Goal: Transaction & Acquisition: Purchase product/service

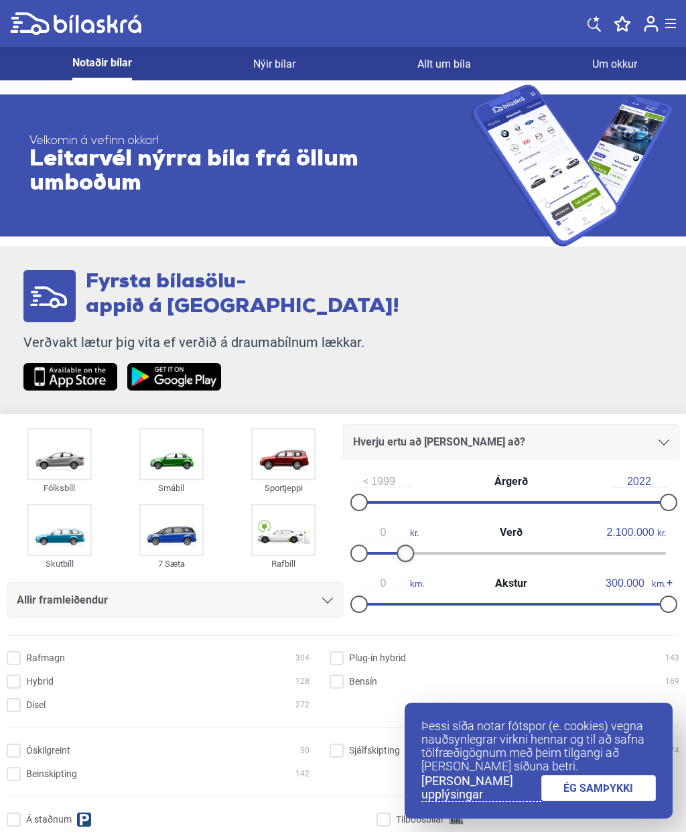
type input "2.000.000"
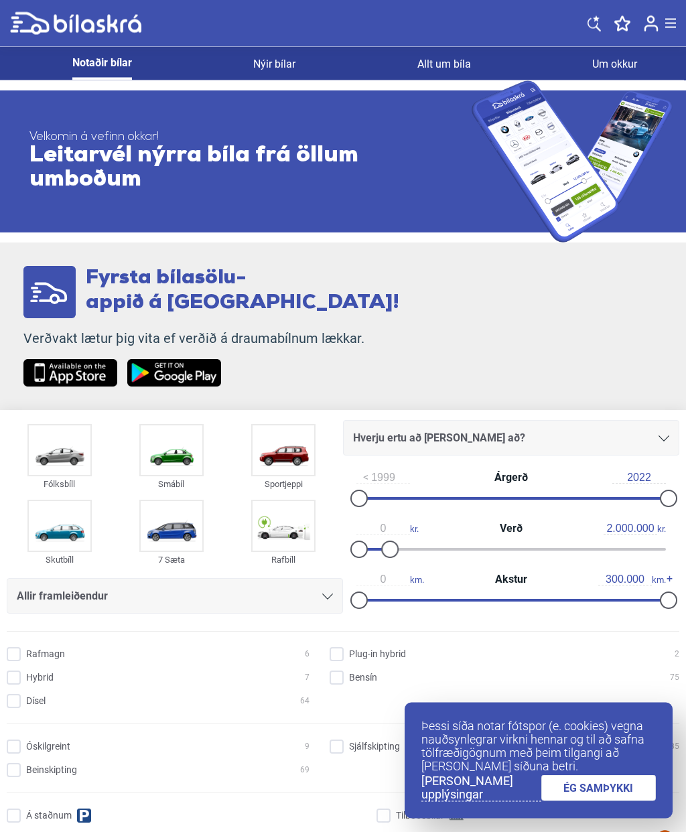
scroll to position [7, 0]
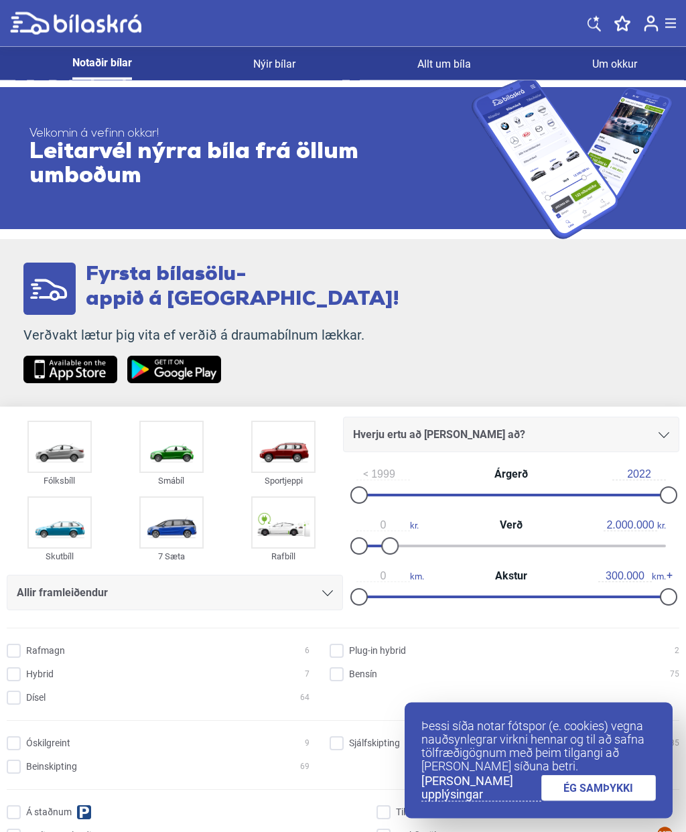
click at [594, 801] on link "ÉG SAMÞYKKI" at bounding box center [598, 788] width 115 height 26
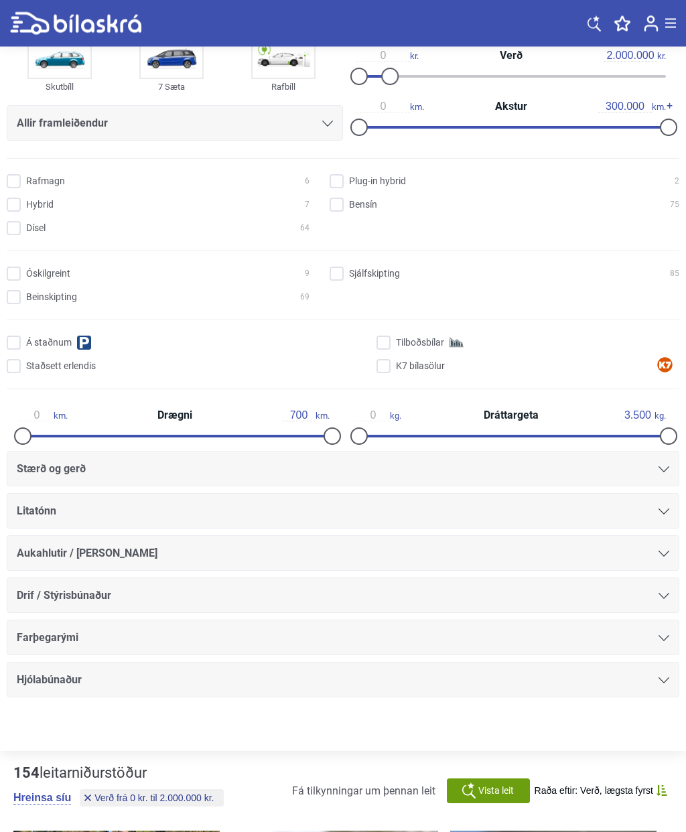
scroll to position [478, 0]
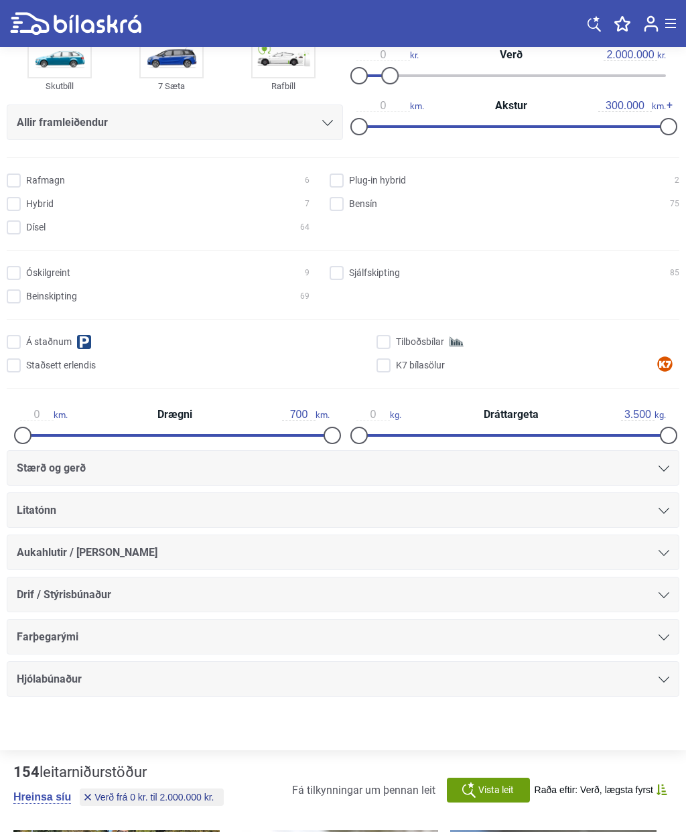
click at [491, 791] on span "Vista leit" at bounding box center [496, 790] width 36 height 14
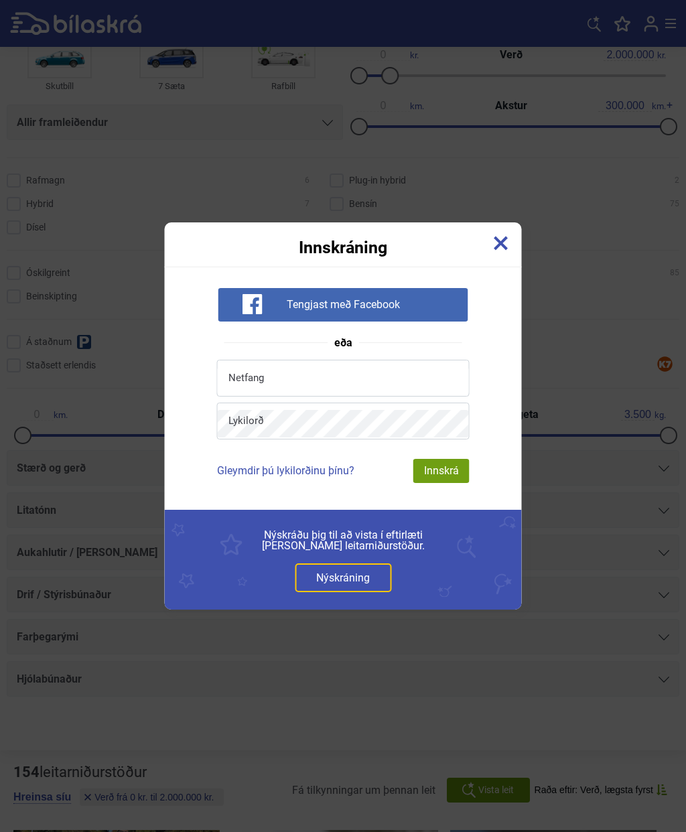
click at [504, 251] on img at bounding box center [501, 243] width 15 height 15
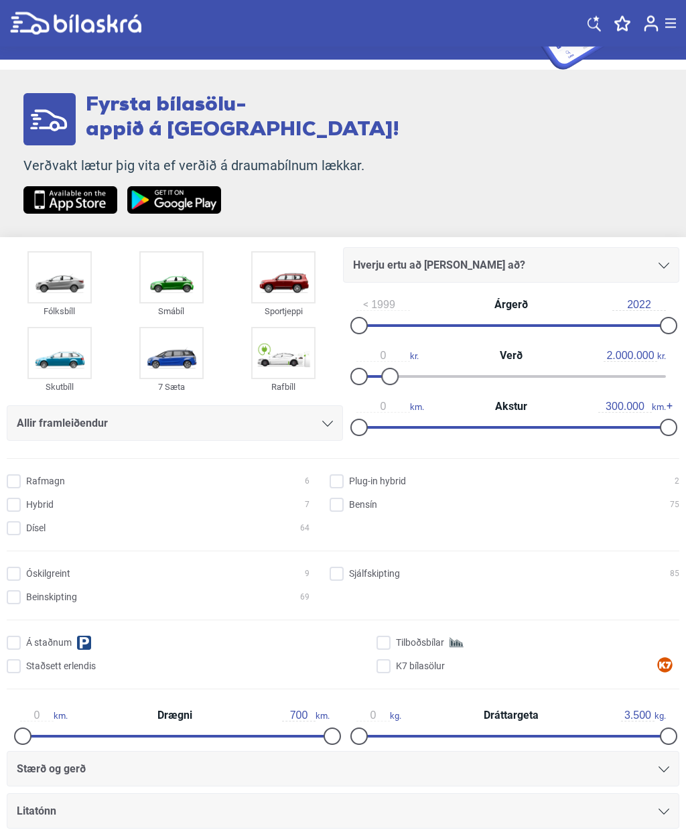
scroll to position [212, 0]
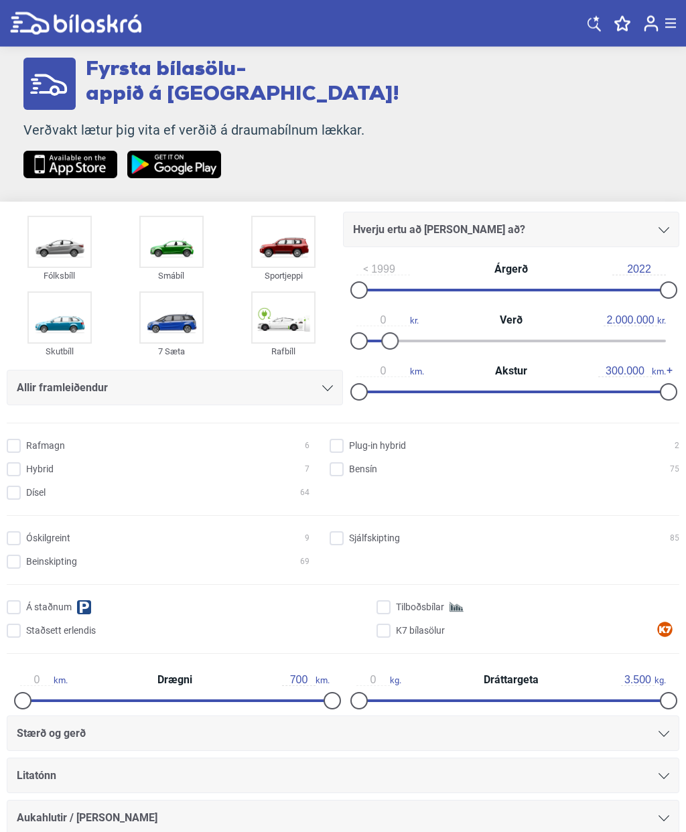
click at [22, 489] on input "Dísel 64" at bounding box center [160, 494] width 303 height 14
checkbox input "true"
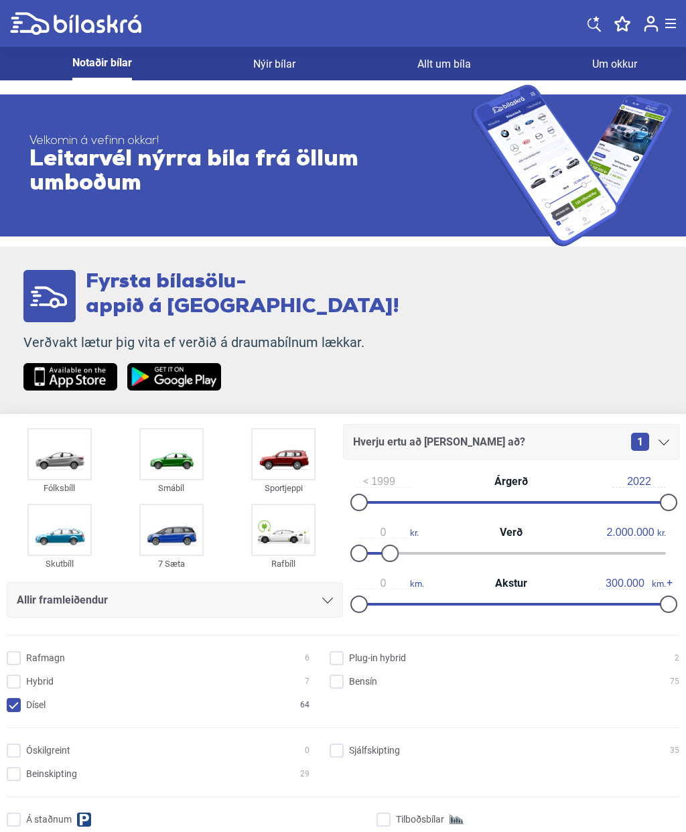
click at [344, 682] on input "Bensín 75" at bounding box center [507, 682] width 350 height 14
checkbox input "true"
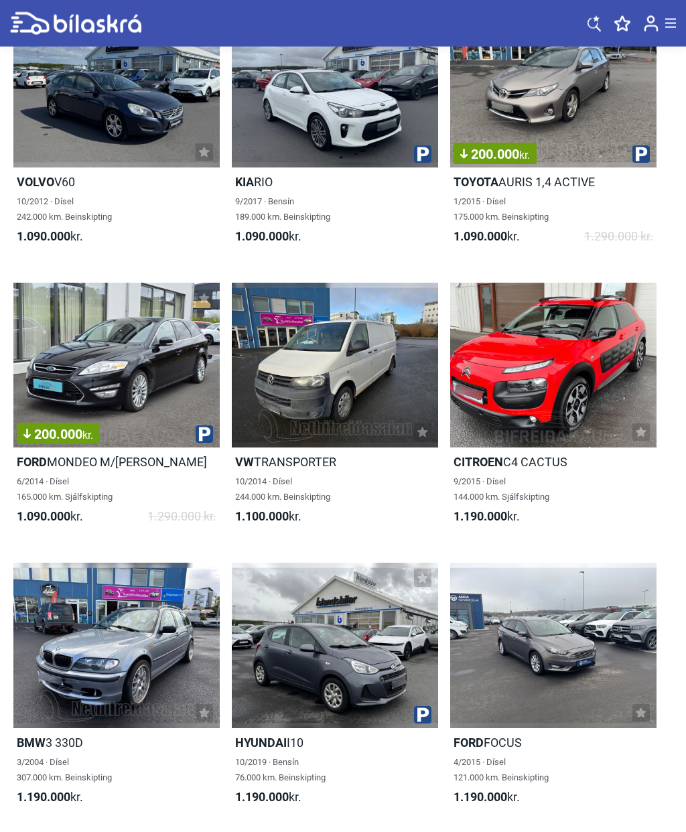
scroll to position [4412, 0]
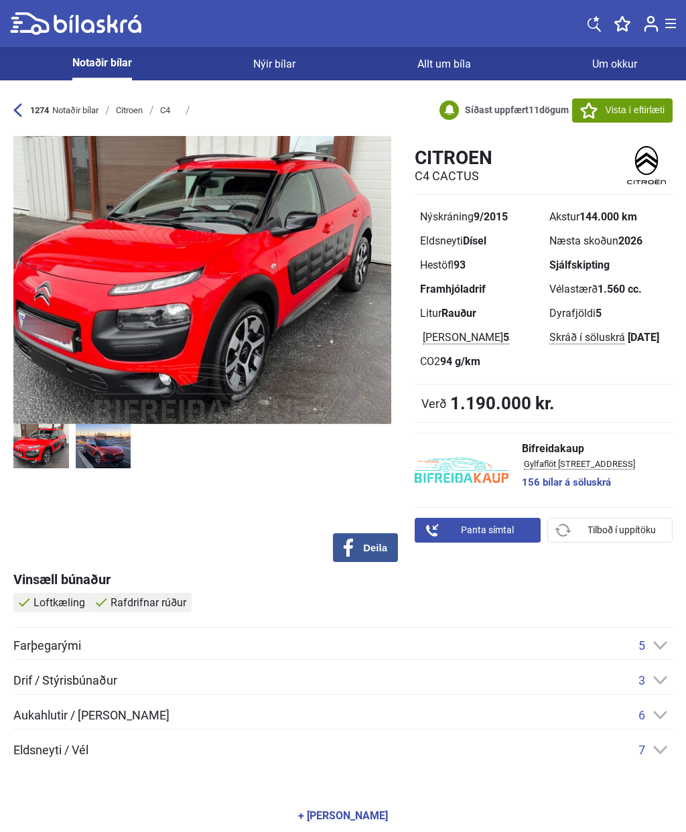
click at [663, 711] on icon at bounding box center [660, 715] width 14 height 9
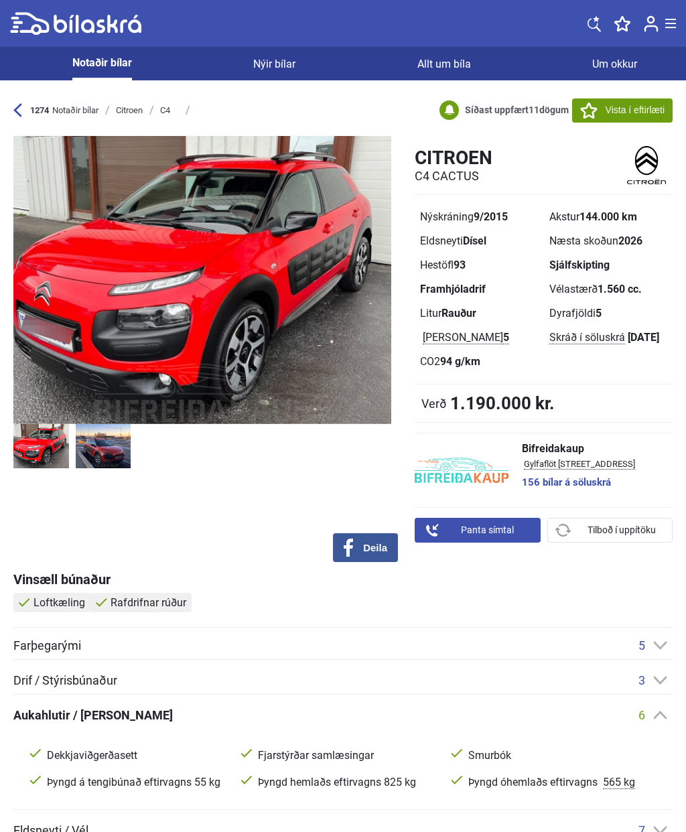
click at [656, 681] on icon at bounding box center [660, 680] width 14 height 9
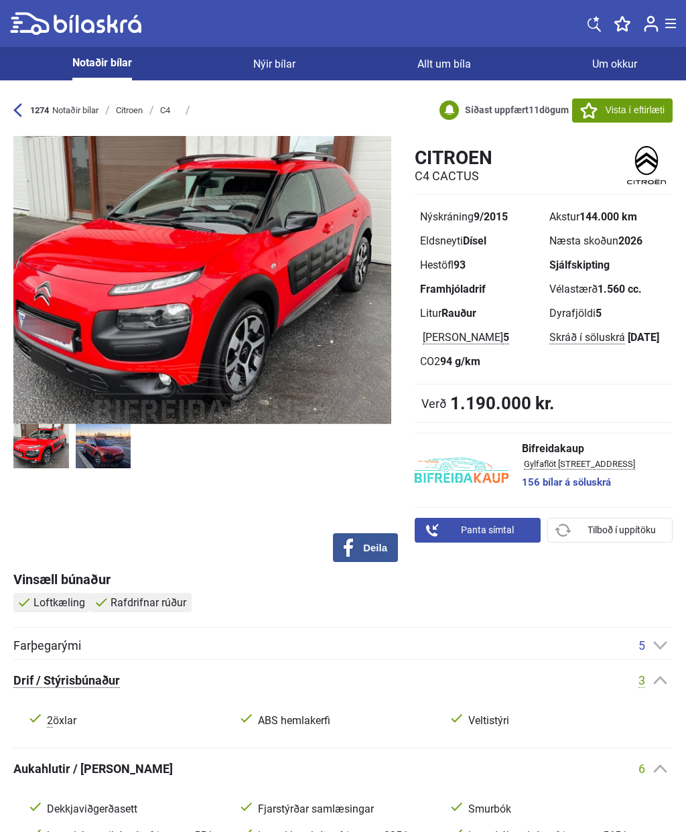
click at [665, 642] on icon at bounding box center [660, 645] width 14 height 9
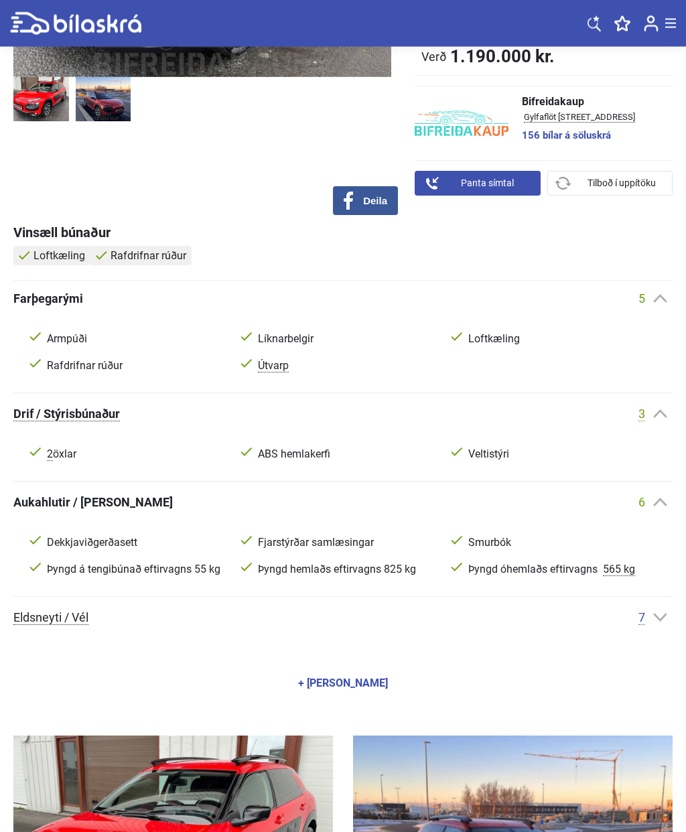
scroll to position [350, 0]
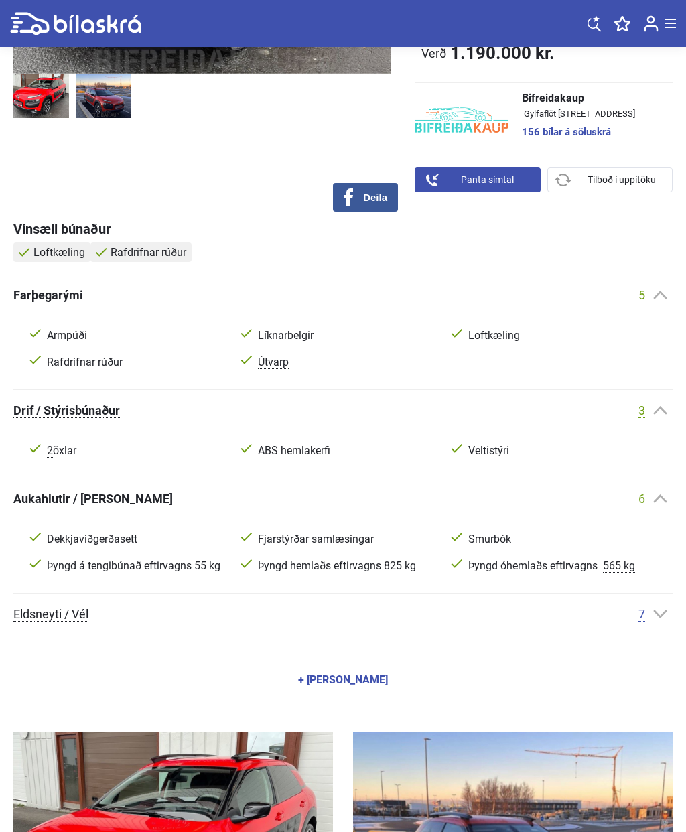
click at [657, 616] on icon at bounding box center [660, 614] width 14 height 9
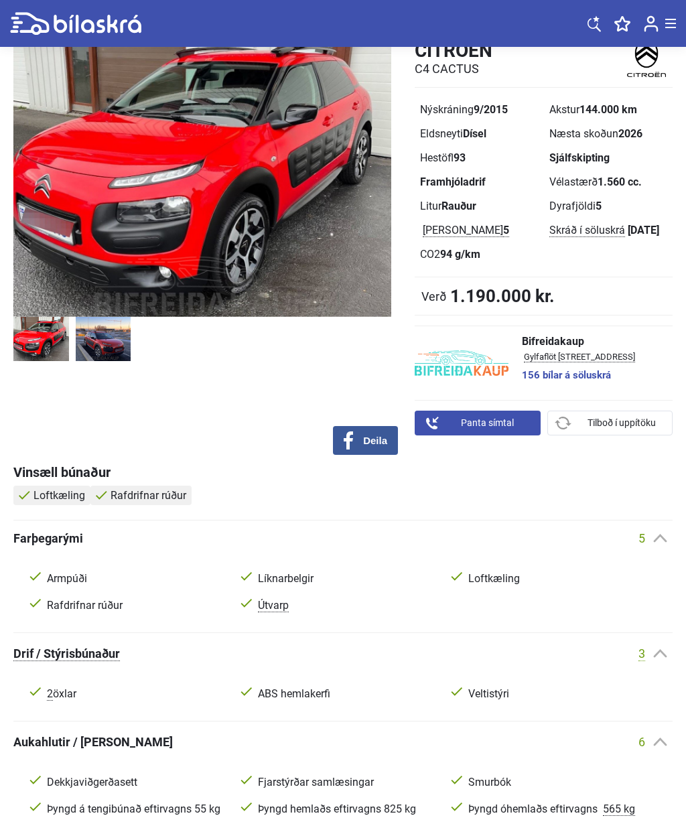
scroll to position [0, 0]
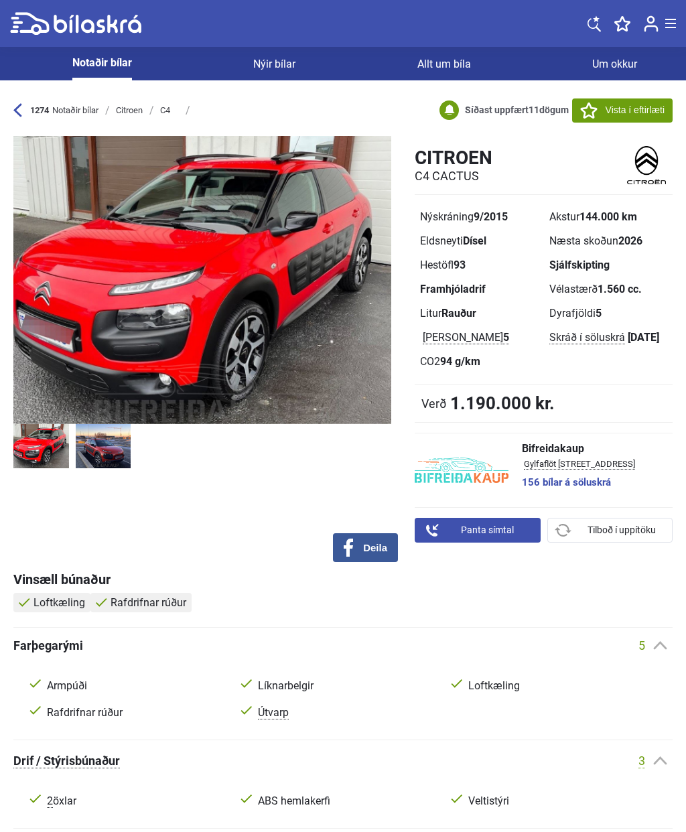
click at [18, 104] on icon at bounding box center [17, 110] width 9 height 14
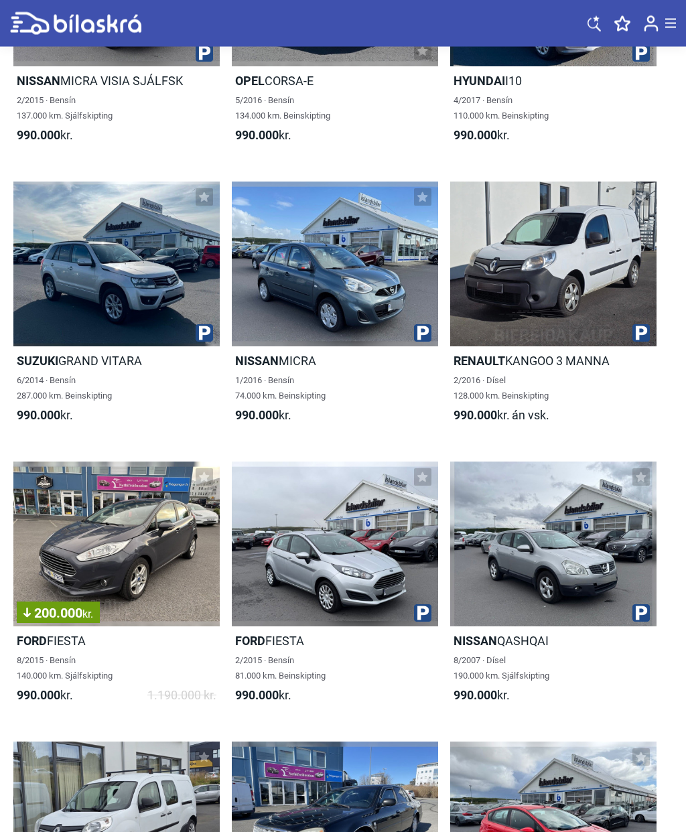
scroll to position [2864, 0]
click at [108, 277] on div at bounding box center [116, 264] width 206 height 165
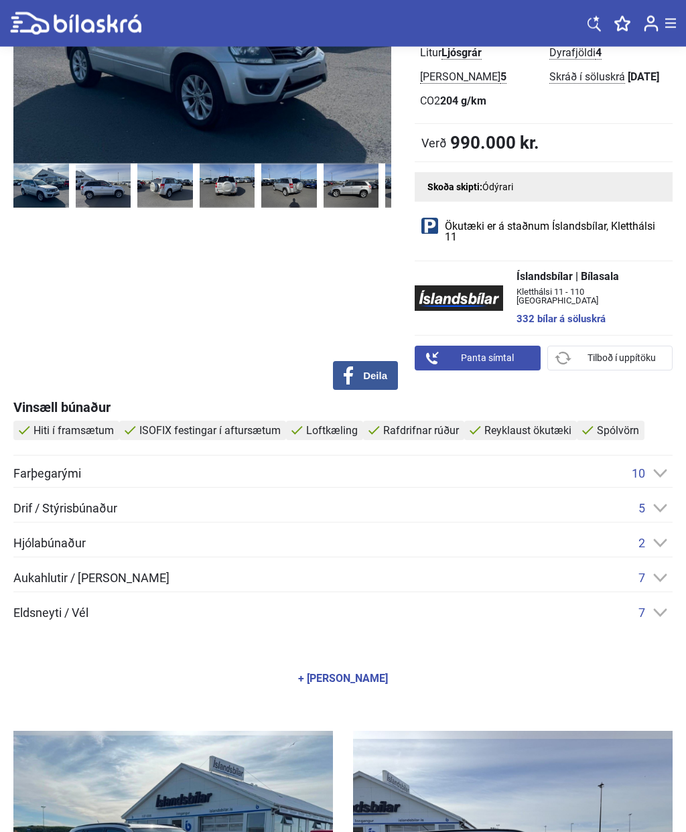
scroll to position [265, 0]
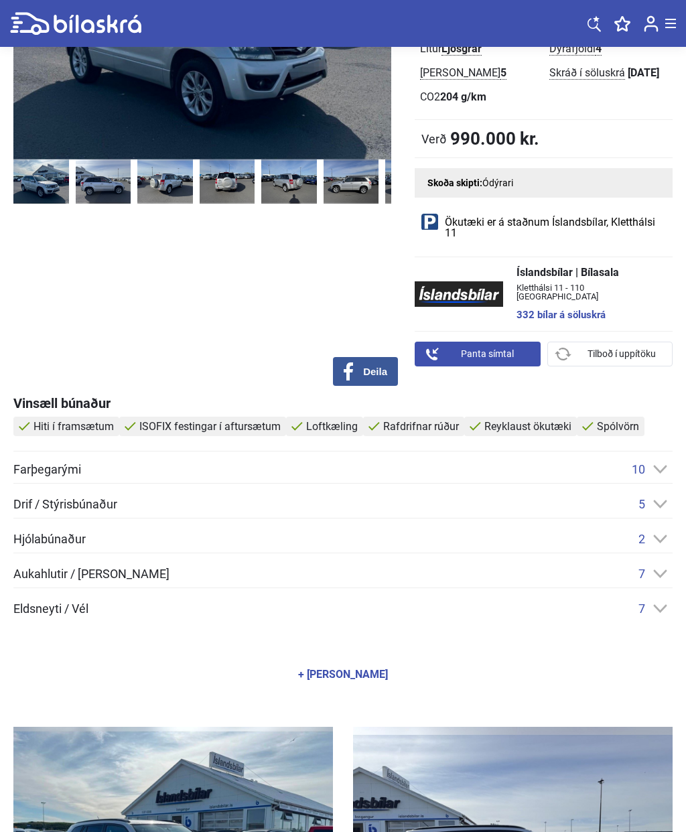
click at [664, 500] on icon at bounding box center [660, 504] width 14 height 9
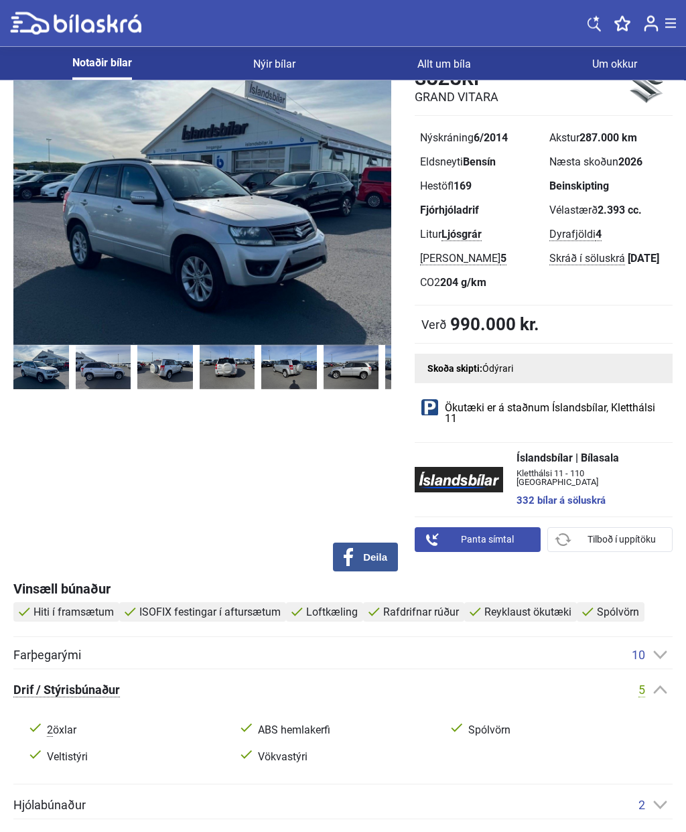
scroll to position [79, 0]
click at [281, 359] on img at bounding box center [289, 367] width 56 height 44
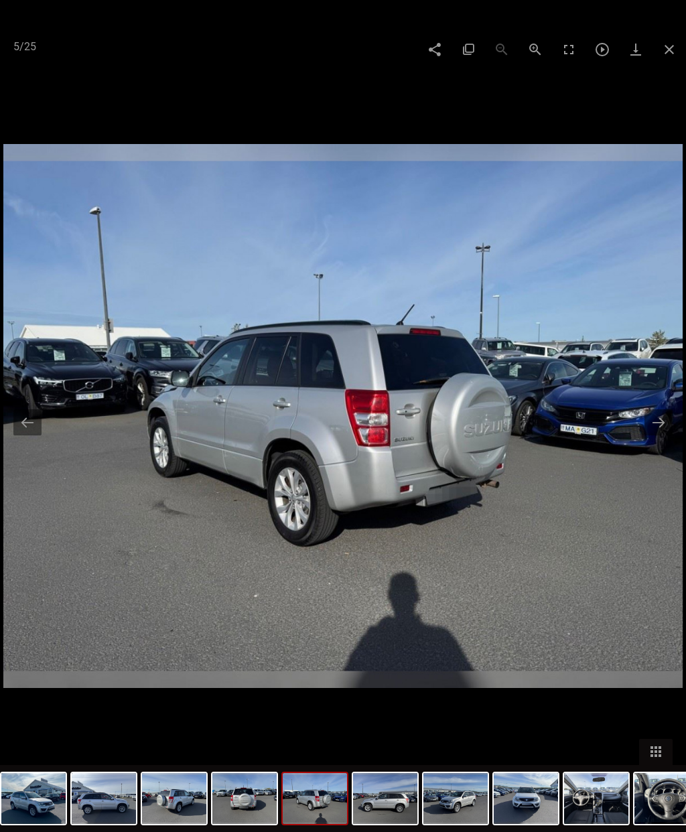
click at [654, 424] on button at bounding box center [658, 422] width 28 height 26
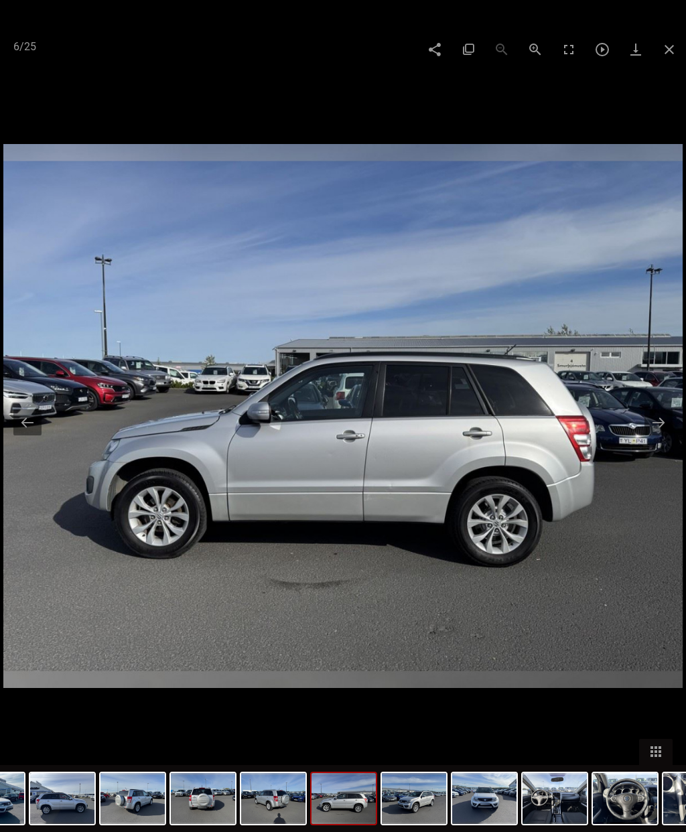
click at [652, 418] on button at bounding box center [658, 422] width 28 height 26
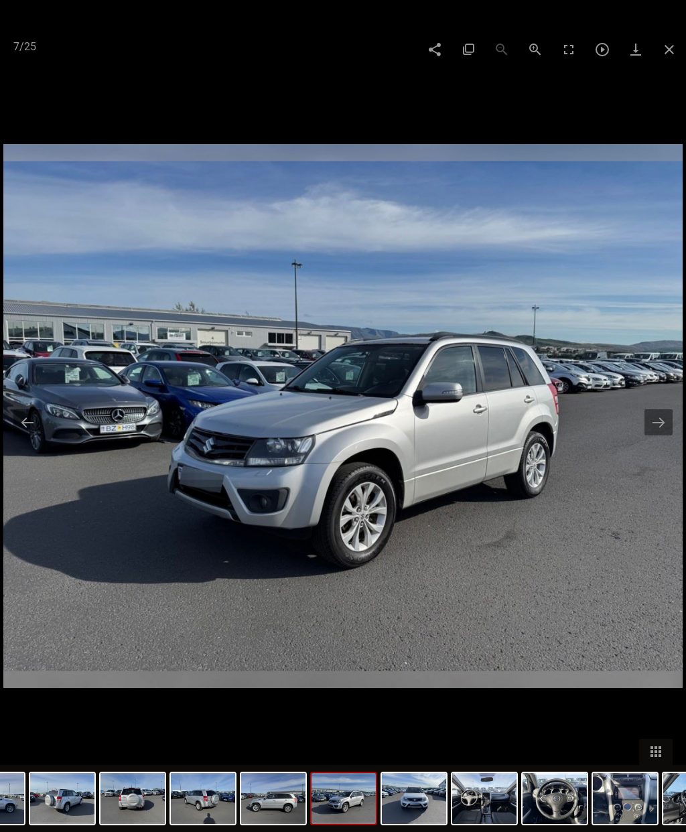
click at [649, 422] on button at bounding box center [658, 422] width 28 height 26
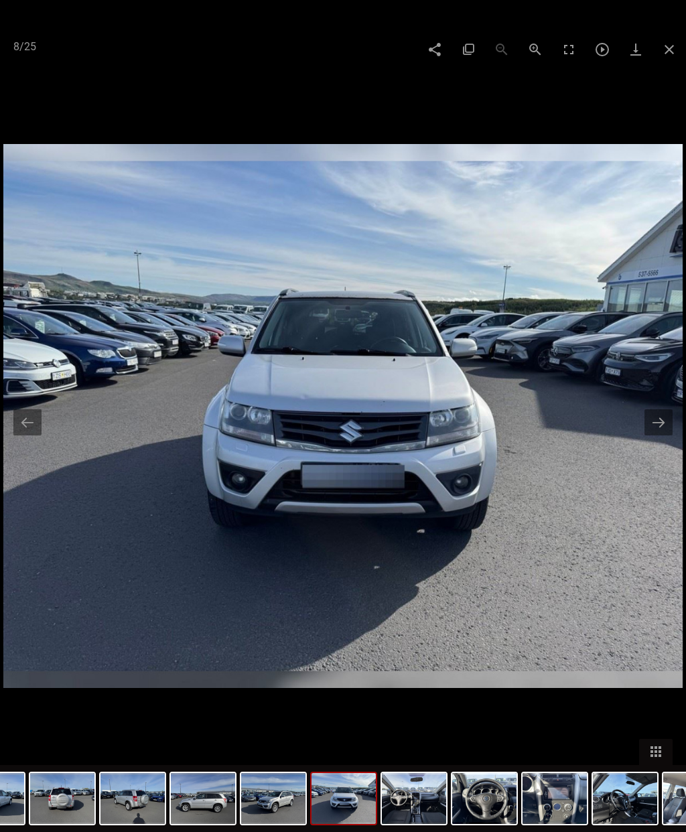
click at [664, 421] on button at bounding box center [658, 422] width 28 height 26
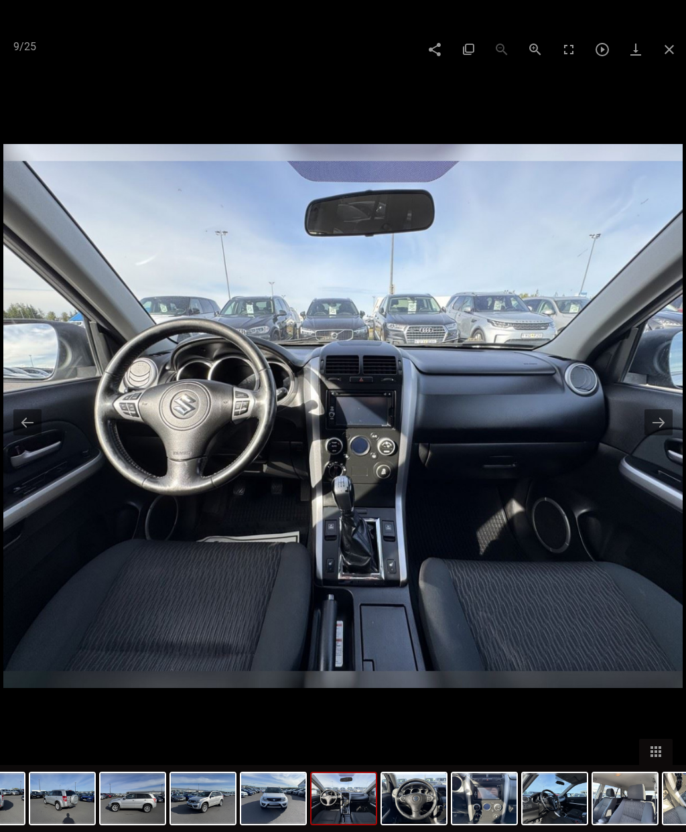
click at [657, 415] on button at bounding box center [658, 422] width 28 height 26
click at [663, 413] on button at bounding box center [658, 422] width 28 height 26
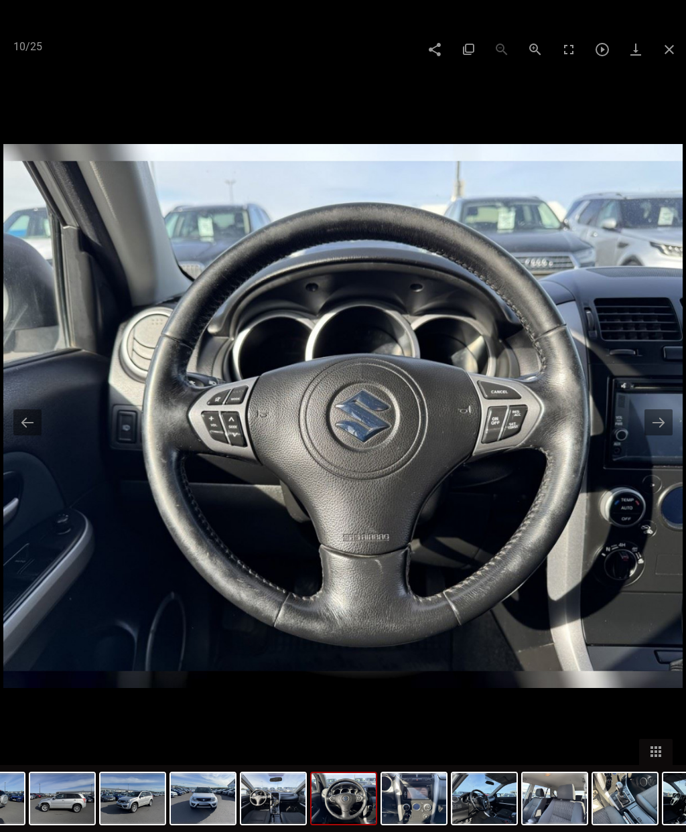
click at [660, 415] on button at bounding box center [658, 422] width 28 height 26
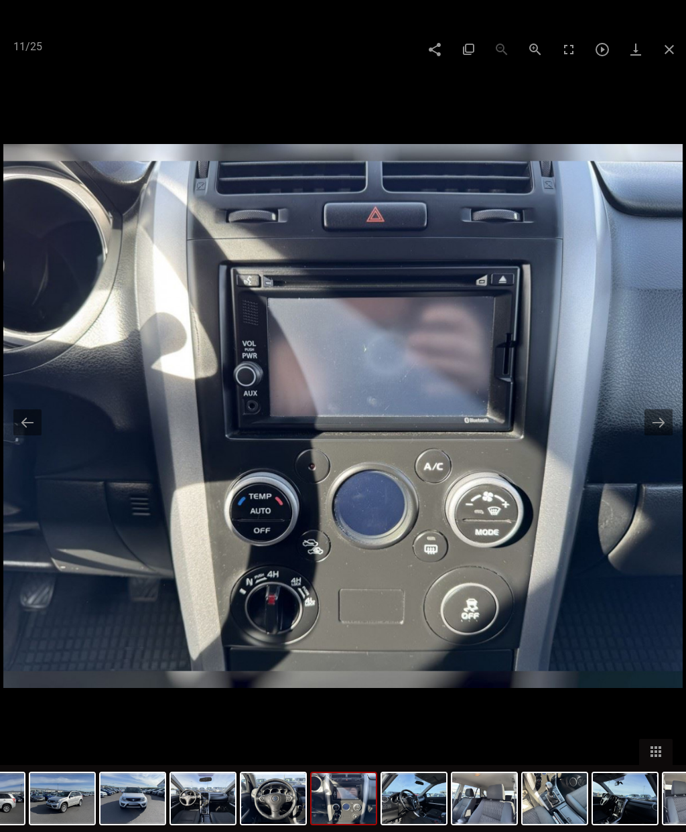
click at [662, 423] on button at bounding box center [658, 422] width 28 height 26
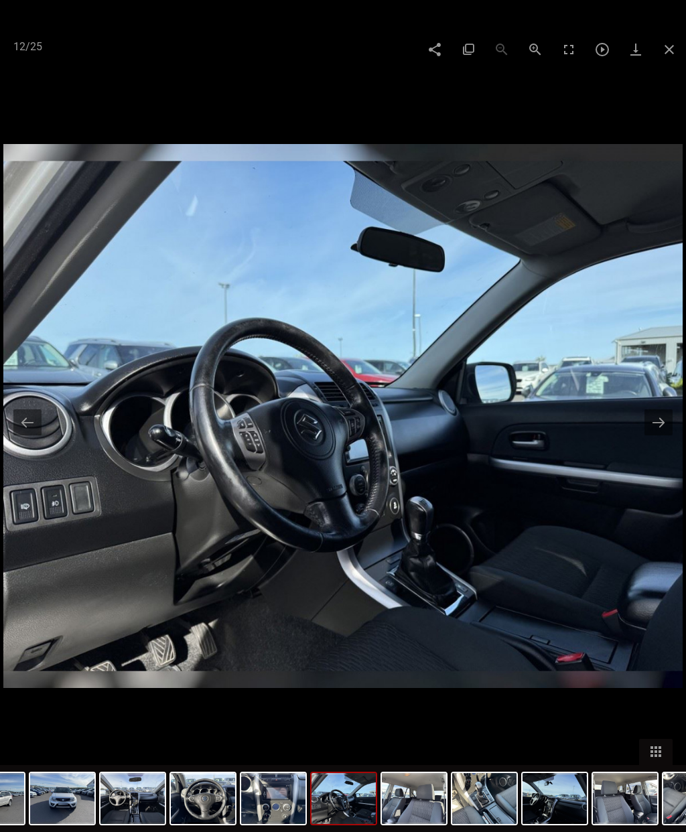
click at [653, 426] on button at bounding box center [658, 422] width 28 height 26
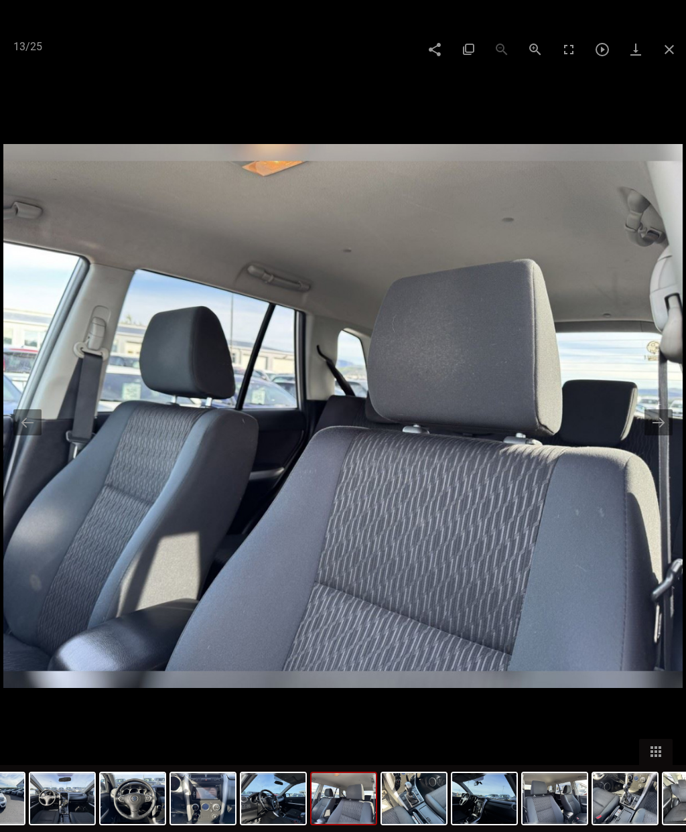
click at [664, 423] on button at bounding box center [658, 422] width 28 height 26
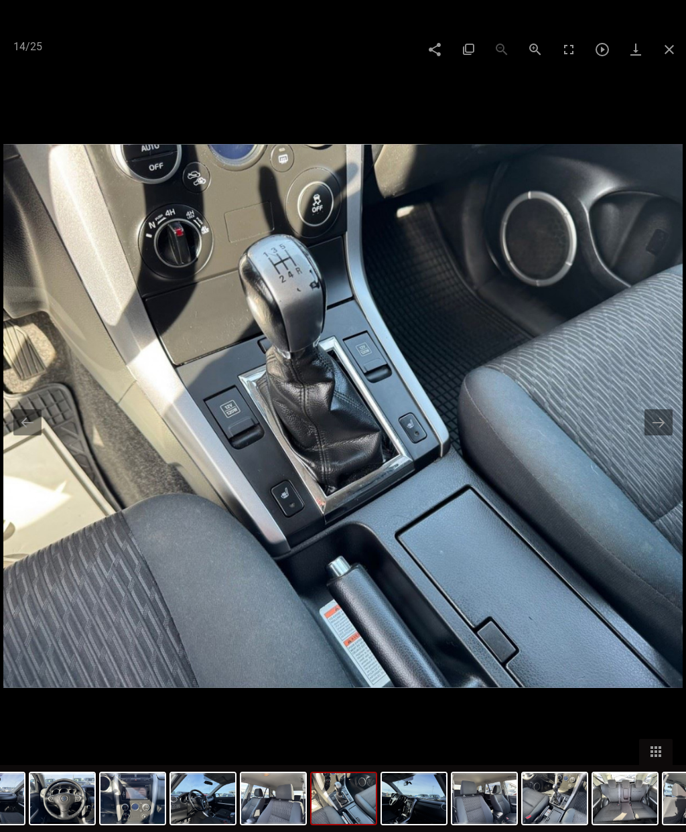
click at [659, 427] on button at bounding box center [658, 422] width 28 height 26
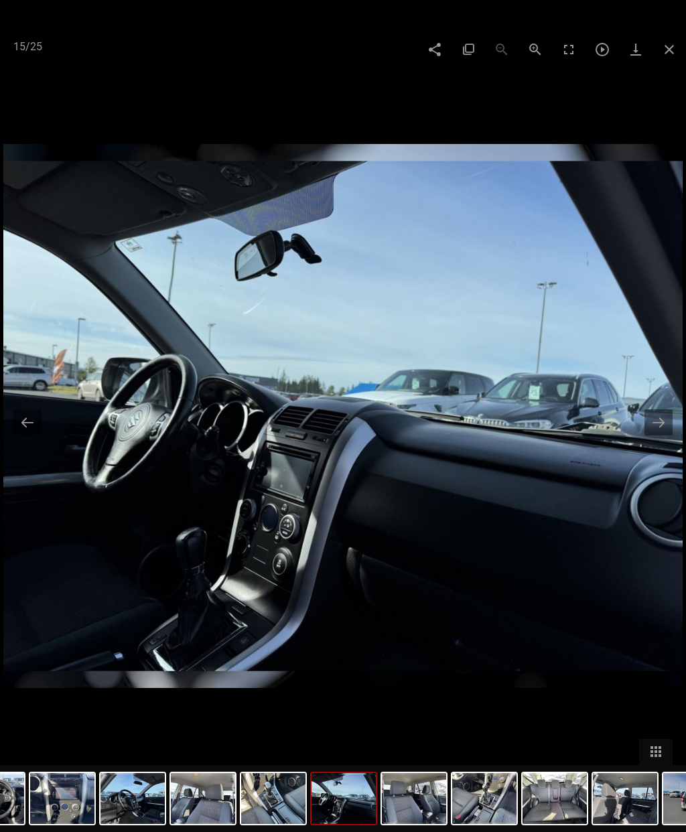
click at [666, 430] on button at bounding box center [658, 422] width 28 height 26
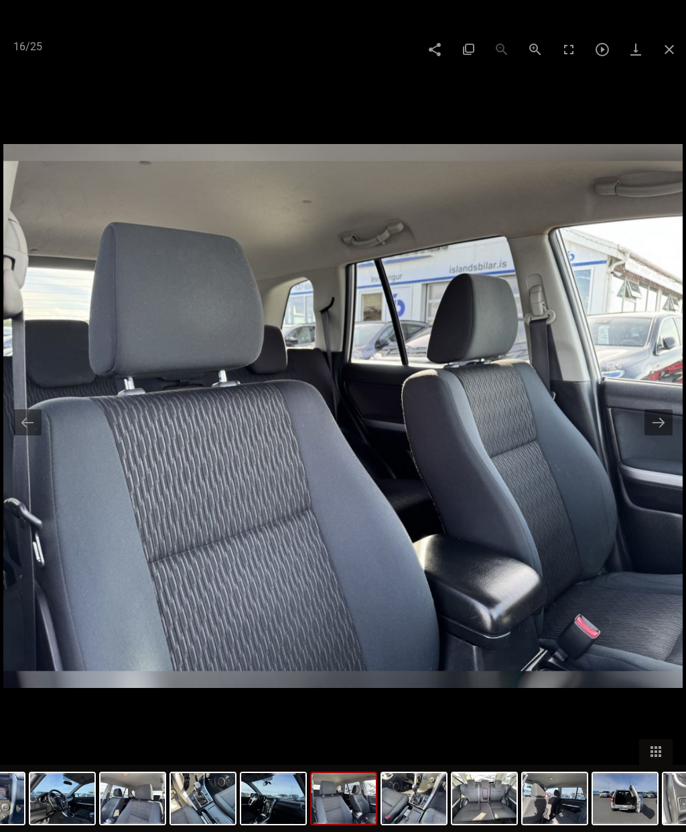
click at [665, 427] on button at bounding box center [658, 422] width 28 height 26
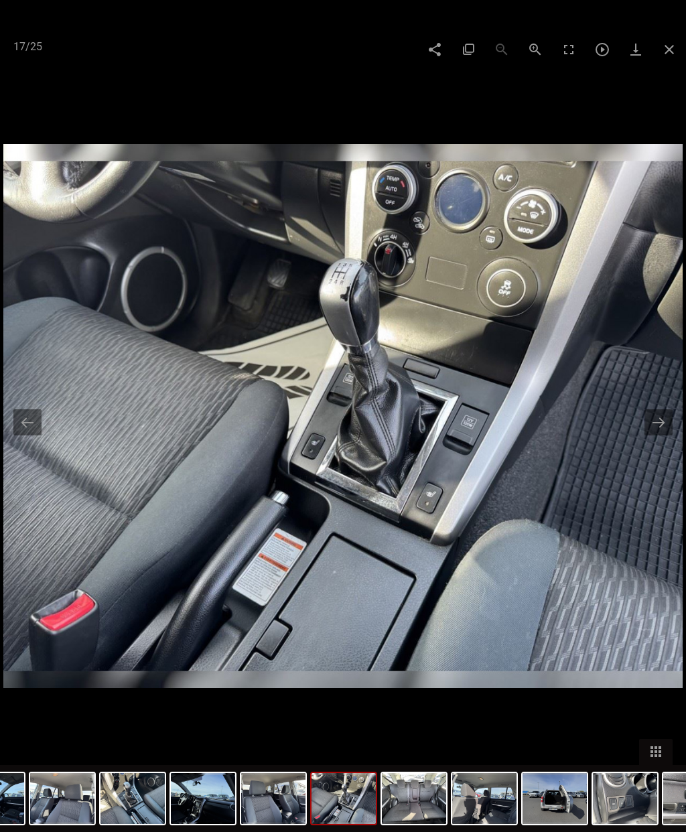
checkbox input "false"
